Goal: Check status

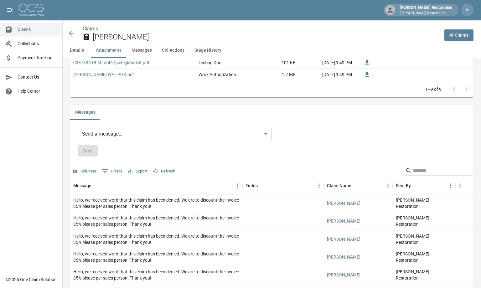
scroll to position [532, 0]
click at [70, 34] on icon at bounding box center [71, 33] width 5 height 5
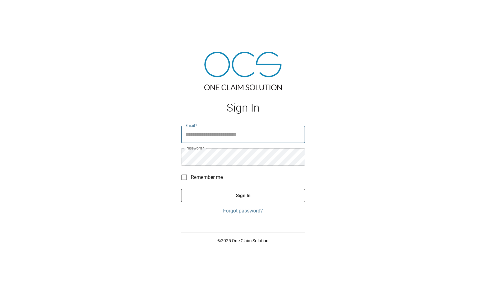
type input "**********"
click at [225, 194] on button "Sign In" at bounding box center [243, 195] width 124 height 13
